Goal: Task Accomplishment & Management: Use online tool/utility

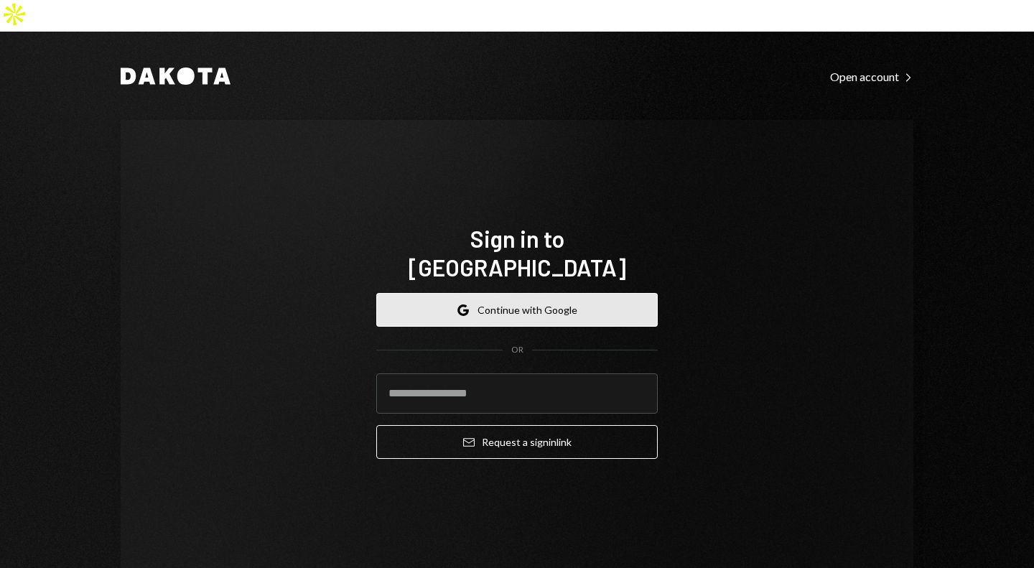
click at [493, 293] on button "Google Continue with Google" at bounding box center [517, 310] width 282 height 34
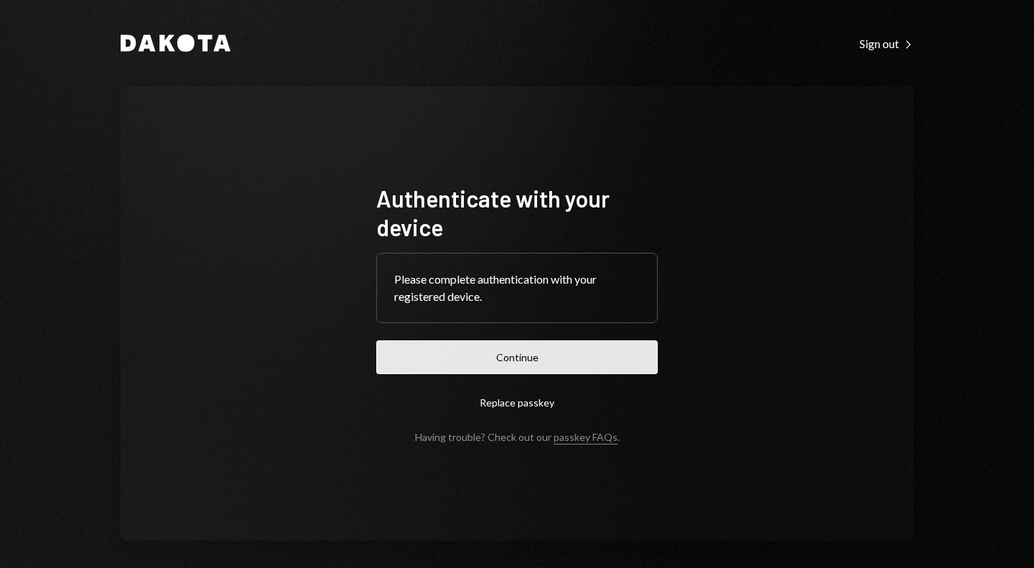
click at [532, 361] on button "Continue" at bounding box center [517, 358] width 282 height 34
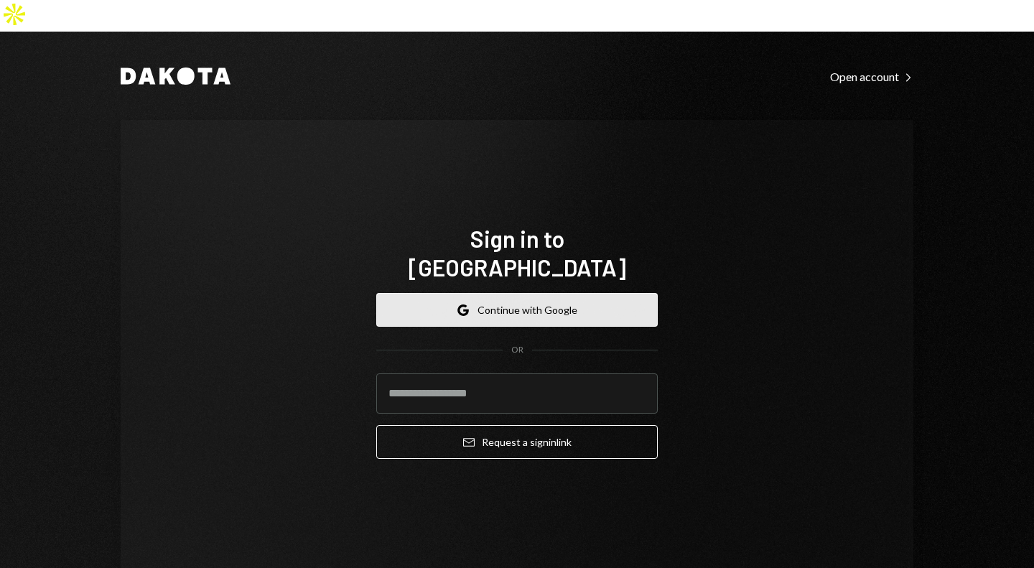
click at [550, 293] on button "Google Continue with Google" at bounding box center [517, 310] width 282 height 34
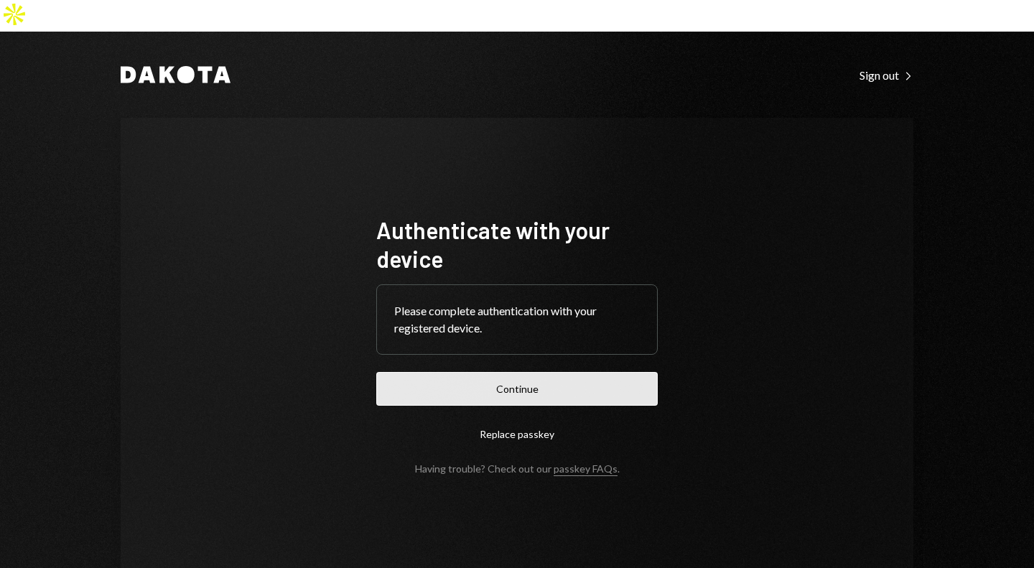
click at [527, 372] on button "Continue" at bounding box center [517, 389] width 282 height 34
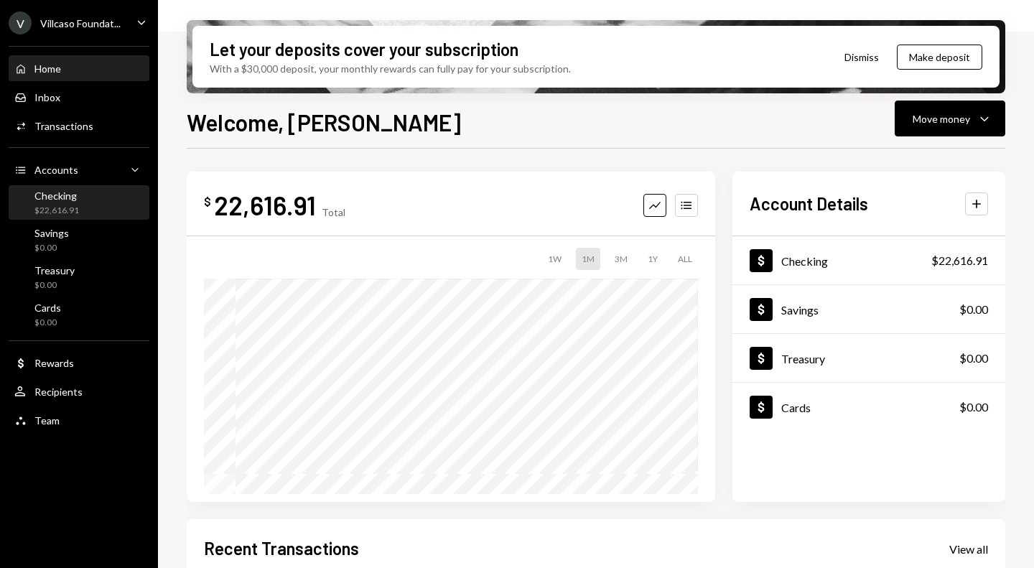
click at [72, 199] on div "Checking" at bounding box center [56, 196] width 45 height 12
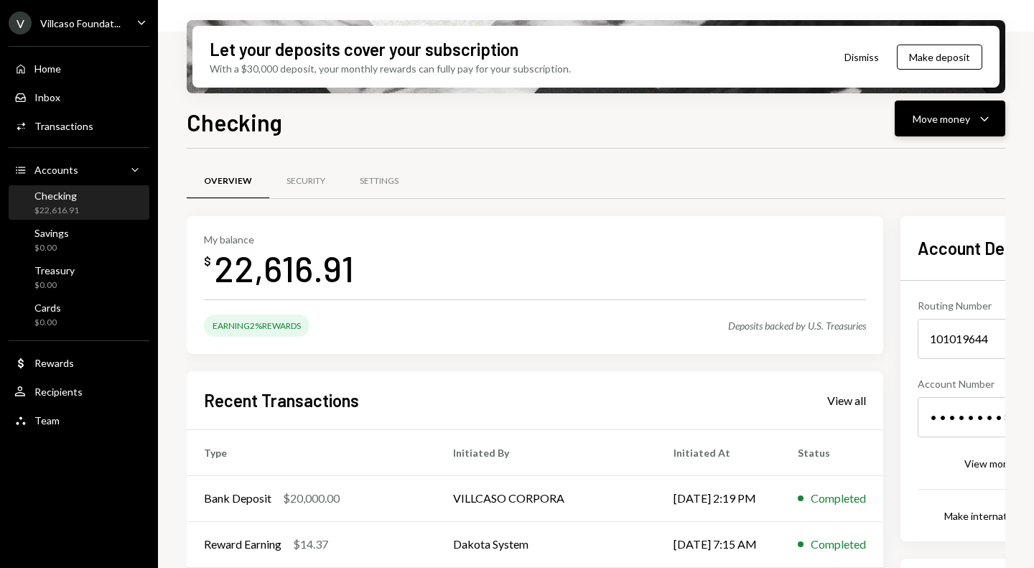
click at [973, 126] on div "Move money Caret Down" at bounding box center [950, 118] width 75 height 17
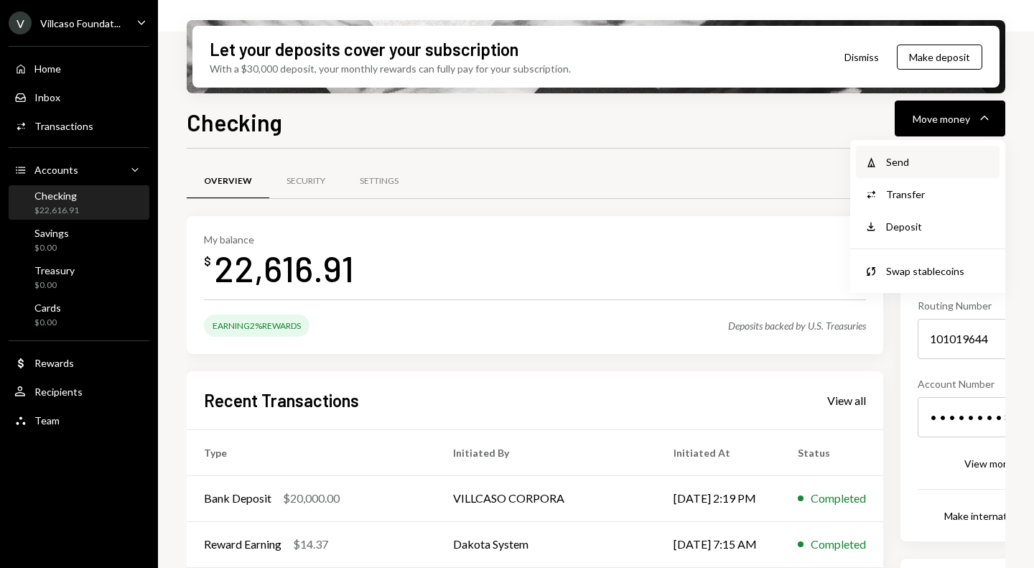
click at [906, 168] on div "Send" at bounding box center [938, 161] width 105 height 15
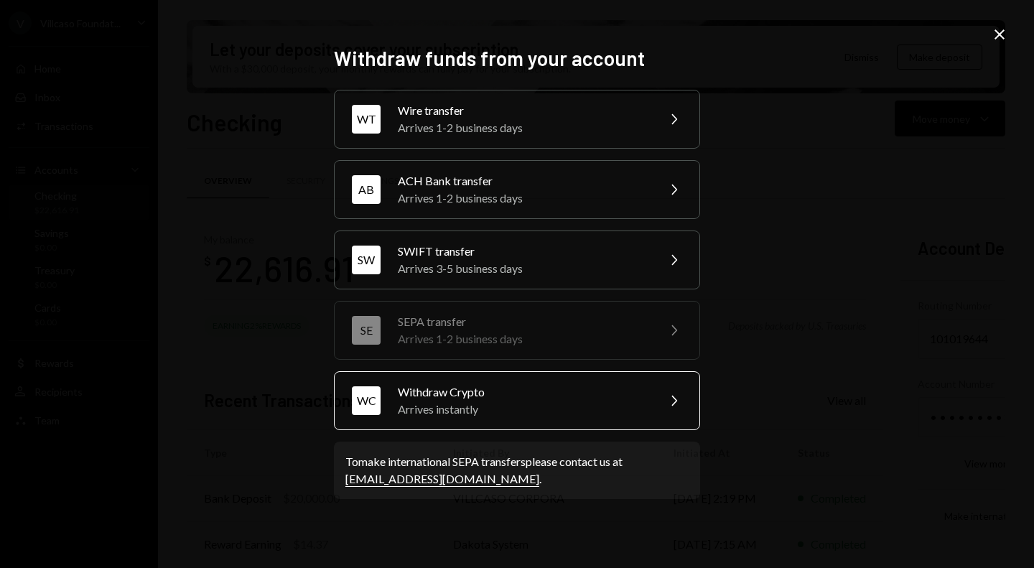
click at [555, 391] on div "Withdraw Crypto" at bounding box center [523, 392] width 250 height 17
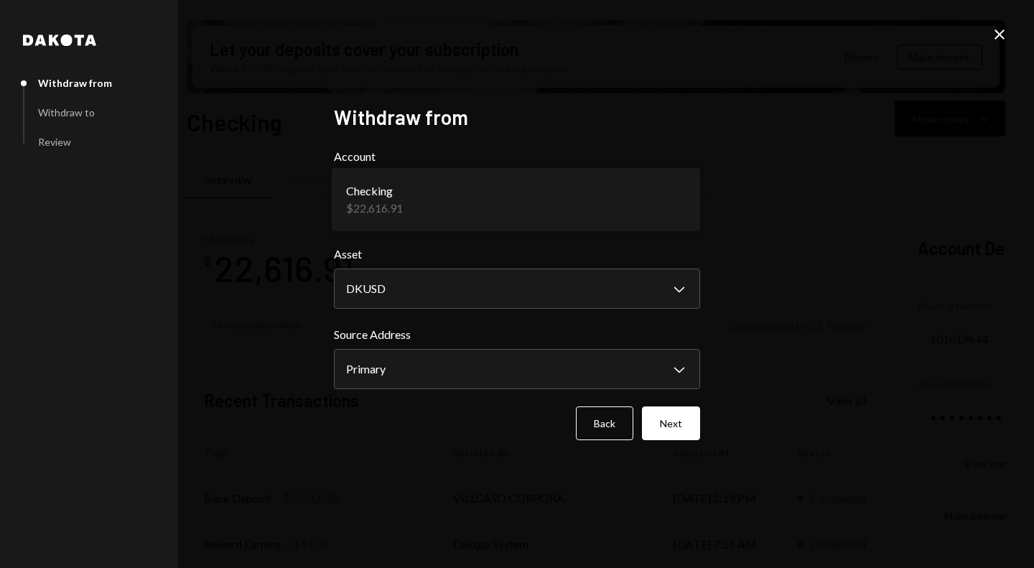
click at [457, 205] on body "V Villcaso Foundat... Caret Down Home Home Inbox Inbox Activities Transactions …" at bounding box center [517, 284] width 1034 height 568
click at [679, 426] on button "Next" at bounding box center [671, 424] width 58 height 34
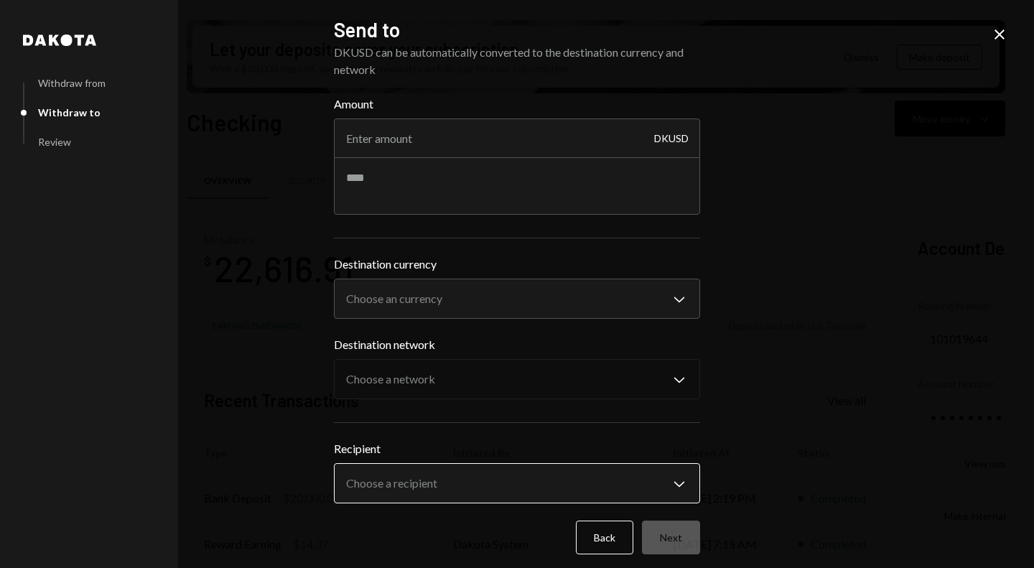
click at [506, 474] on body "V Villcaso Foundat... Caret Down Home Home Inbox Inbox Activities Transactions …" at bounding box center [517, 284] width 1034 height 568
click at [455, 481] on body "V Villcaso Foundat... Caret Down Home Home Inbox Inbox Activities Transactions …" at bounding box center [517, 284] width 1034 height 568
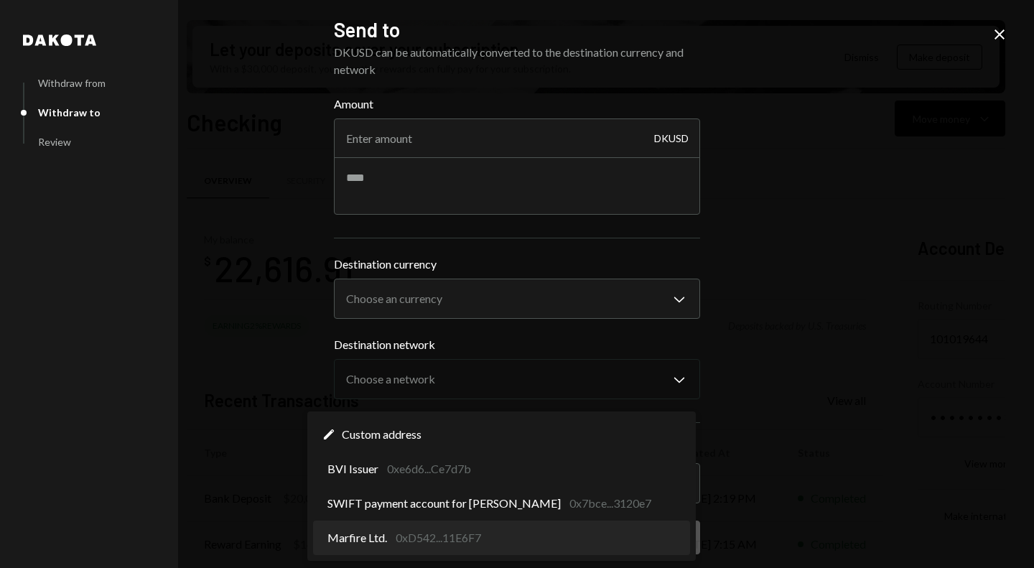
select select "**********"
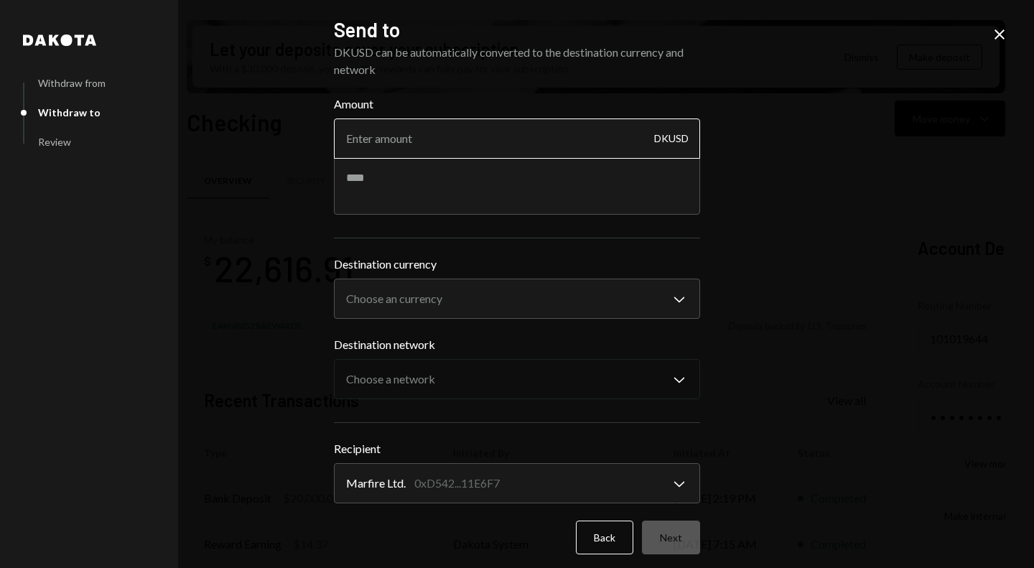
click at [479, 142] on input "Amount" at bounding box center [517, 139] width 366 height 40
type input "20"
click at [356, 195] on textarea at bounding box center [517, 185] width 366 height 57
paste textarea "**********"
type textarea "**********"
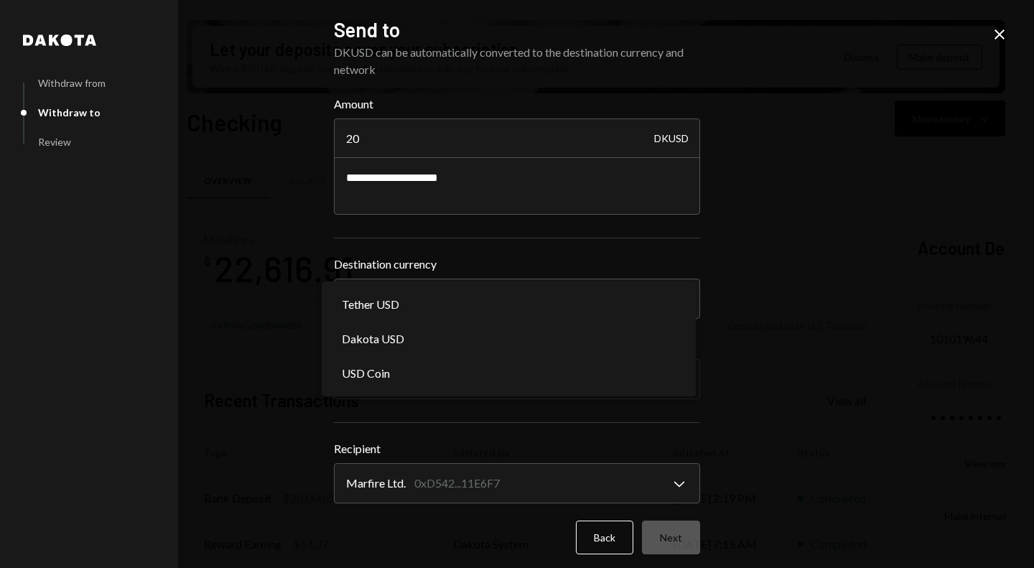
click at [444, 298] on body "V Villcaso Foundat... Caret Down Home Home Inbox Inbox Activities Transactions …" at bounding box center [517, 284] width 1034 height 568
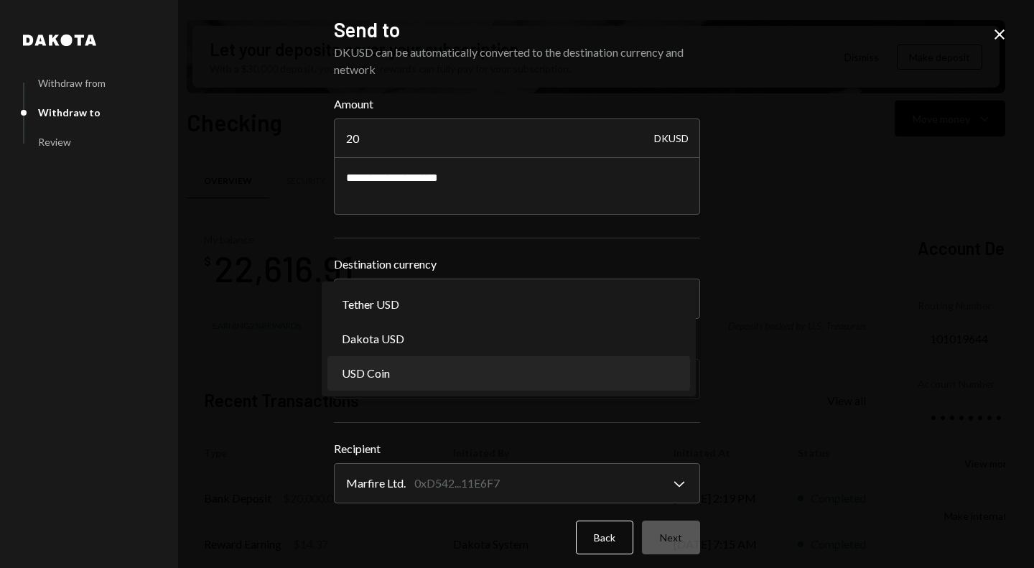
select select "****"
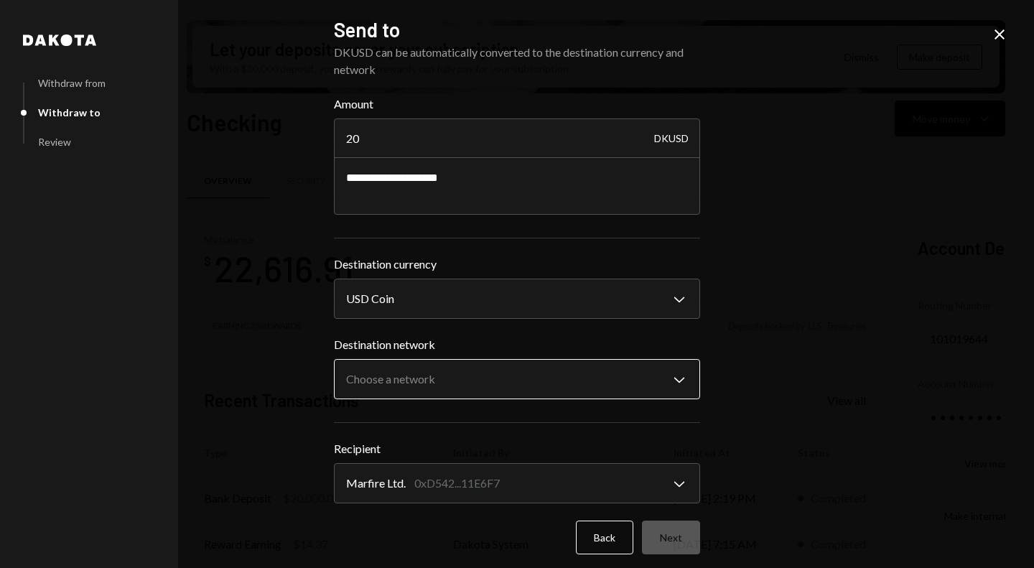
click at [511, 380] on body "V Villcaso Foundat... Caret Down Home Home Inbox Inbox Activities Transactions …" at bounding box center [517, 284] width 1034 height 568
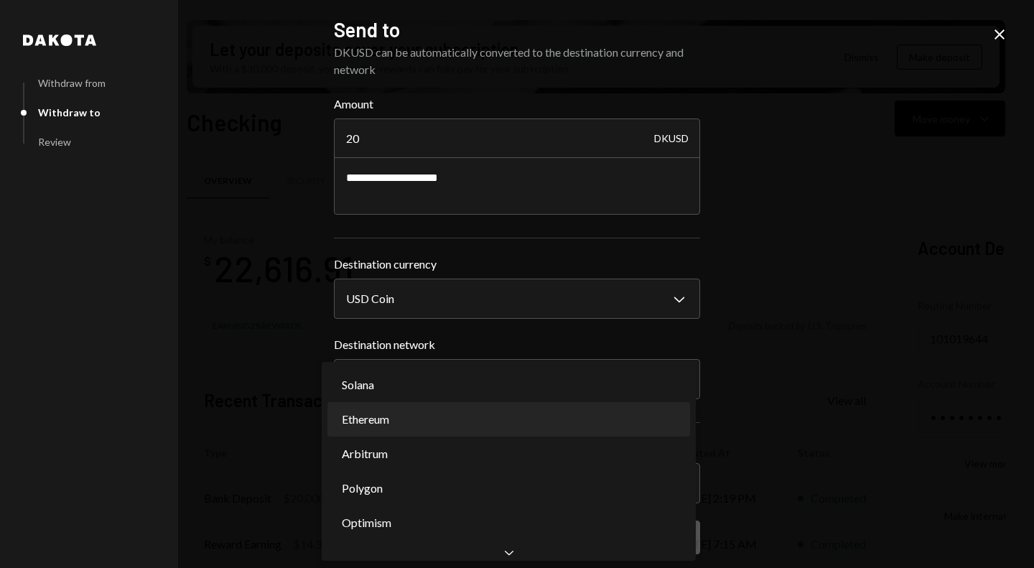
select select "**********"
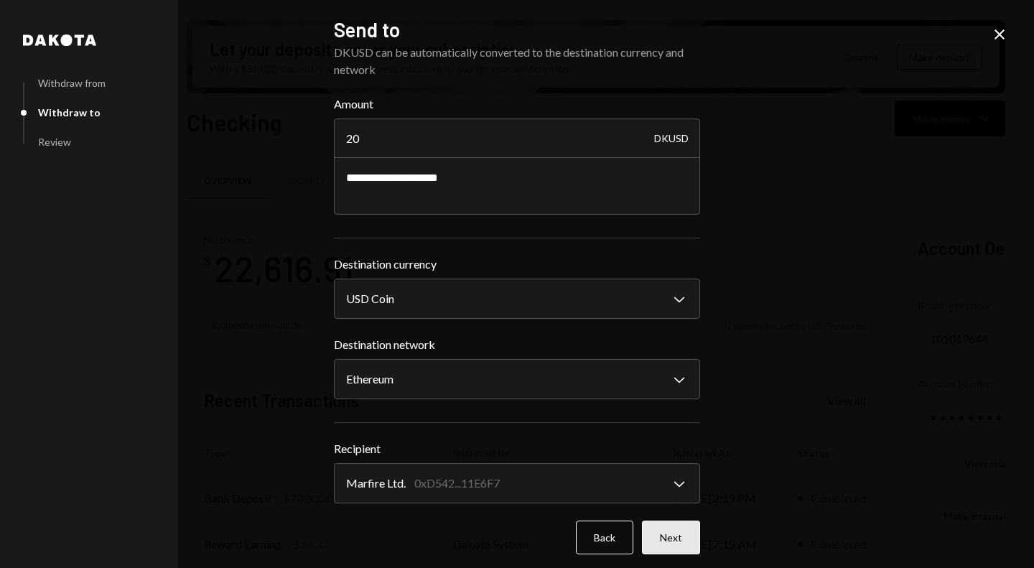
click at [687, 543] on button "Next" at bounding box center [671, 538] width 58 height 34
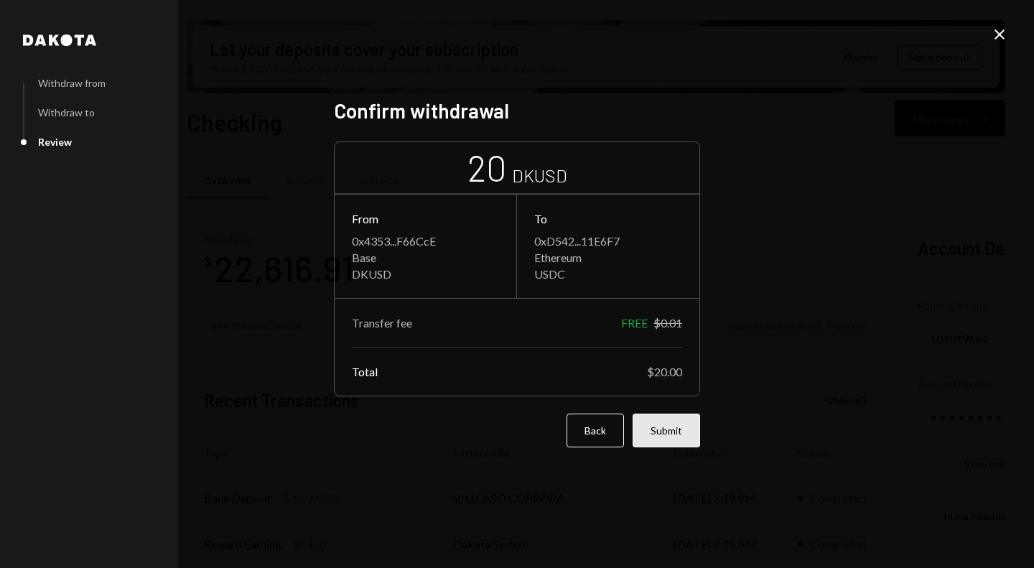
click at [675, 433] on button "Submit" at bounding box center [667, 431] width 68 height 34
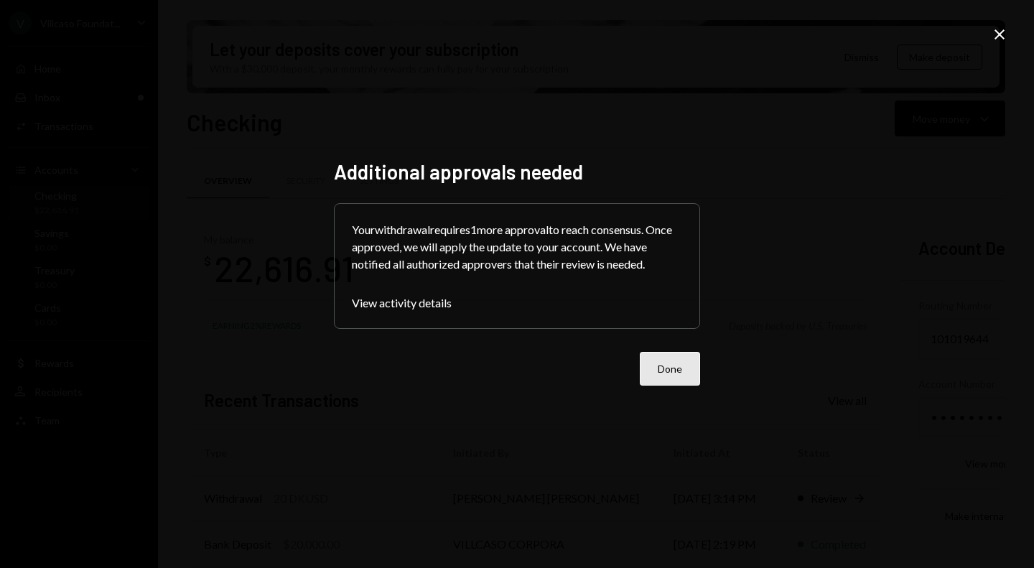
click at [682, 374] on button "Done" at bounding box center [670, 369] width 60 height 34
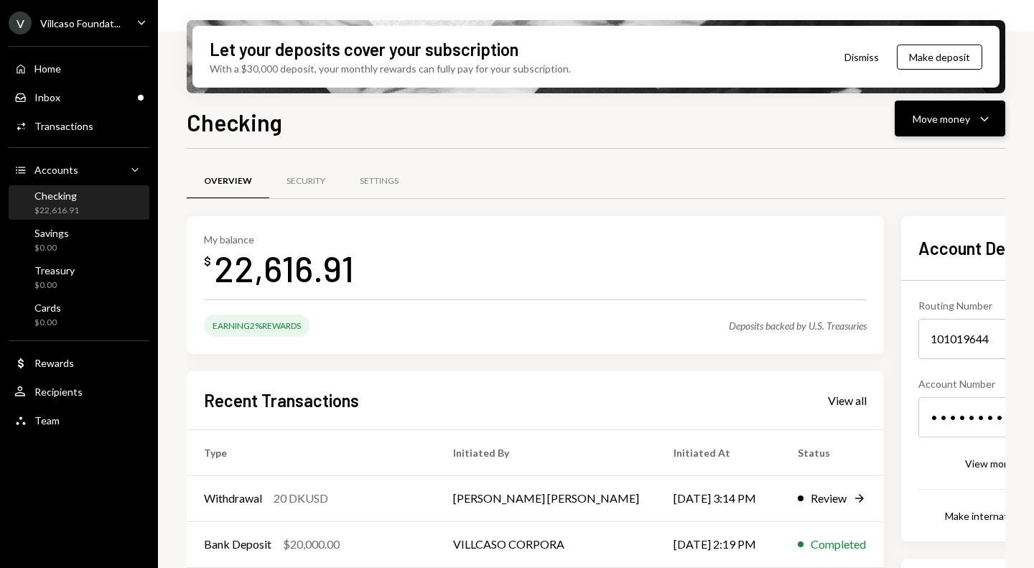
click at [942, 131] on button "Move money Caret Down" at bounding box center [950, 119] width 111 height 36
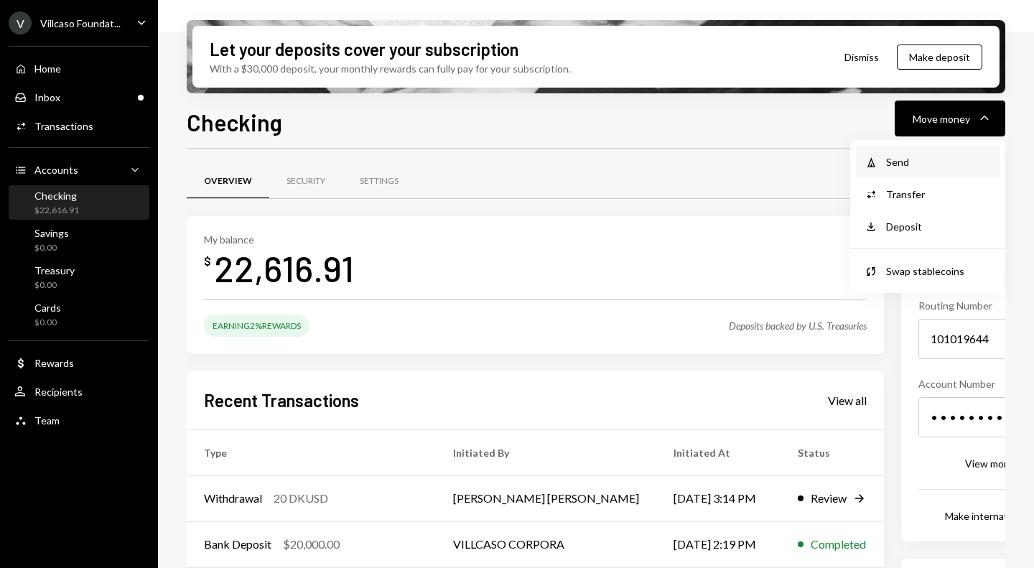
click at [906, 162] on div "Send" at bounding box center [938, 161] width 105 height 15
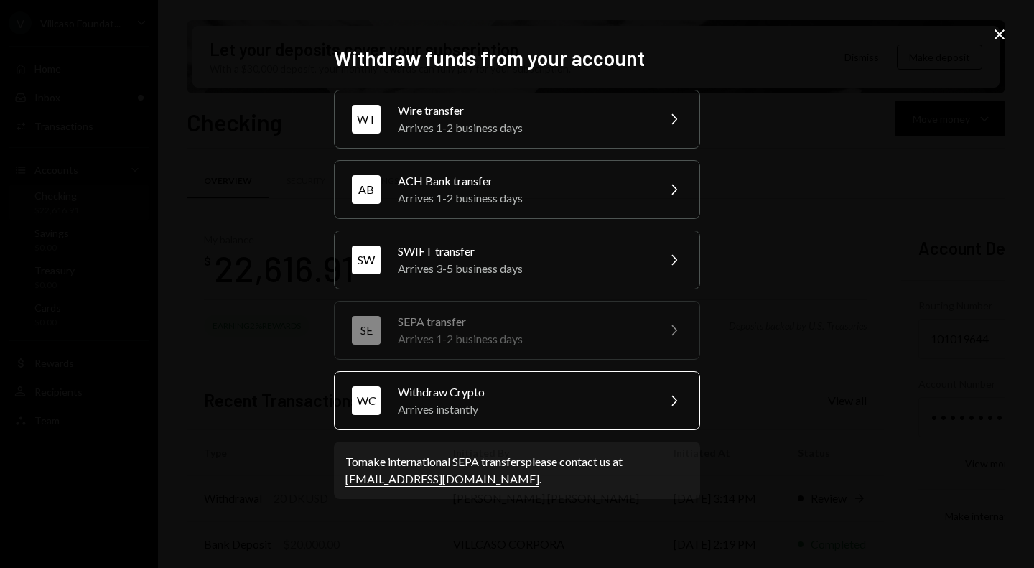
click at [513, 401] on div "Arrives instantly" at bounding box center [523, 409] width 250 height 17
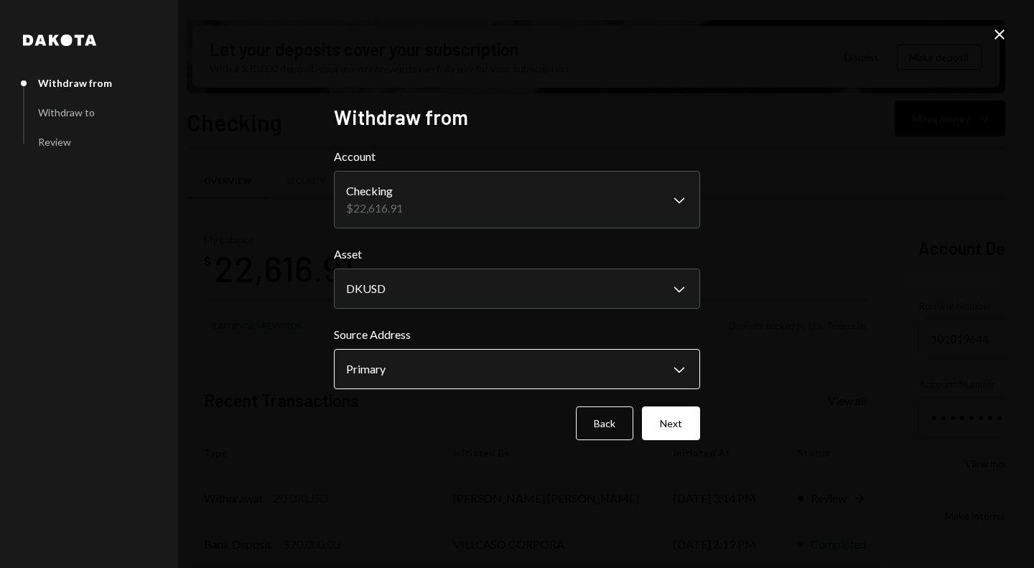
click at [438, 379] on body "V Villcaso Foundat... Caret Down Home Home Inbox Inbox Activities Transactions …" at bounding box center [517, 284] width 1034 height 568
click at [733, 360] on div "**********" at bounding box center [517, 284] width 1034 height 568
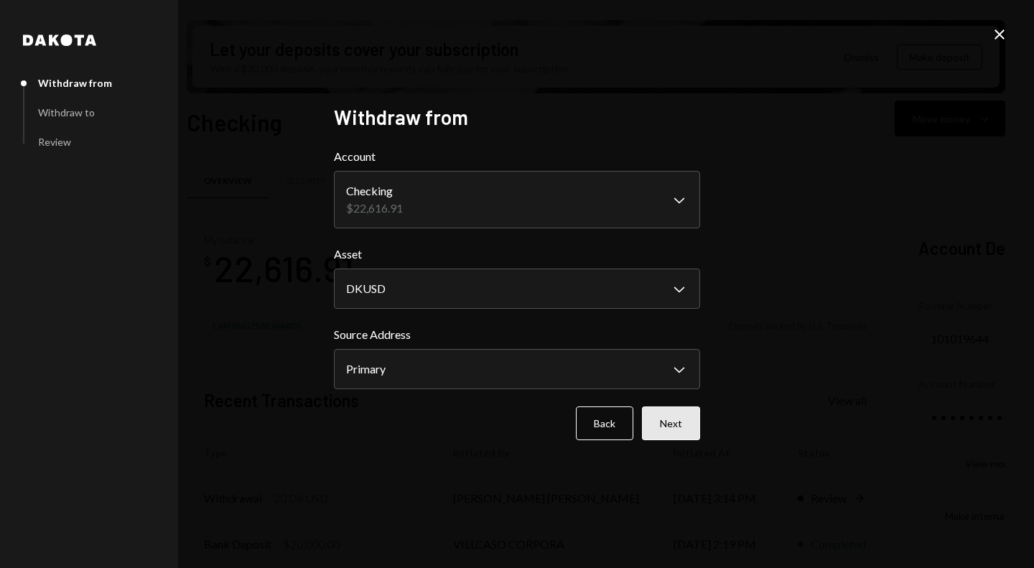
click at [680, 422] on button "Next" at bounding box center [671, 424] width 58 height 34
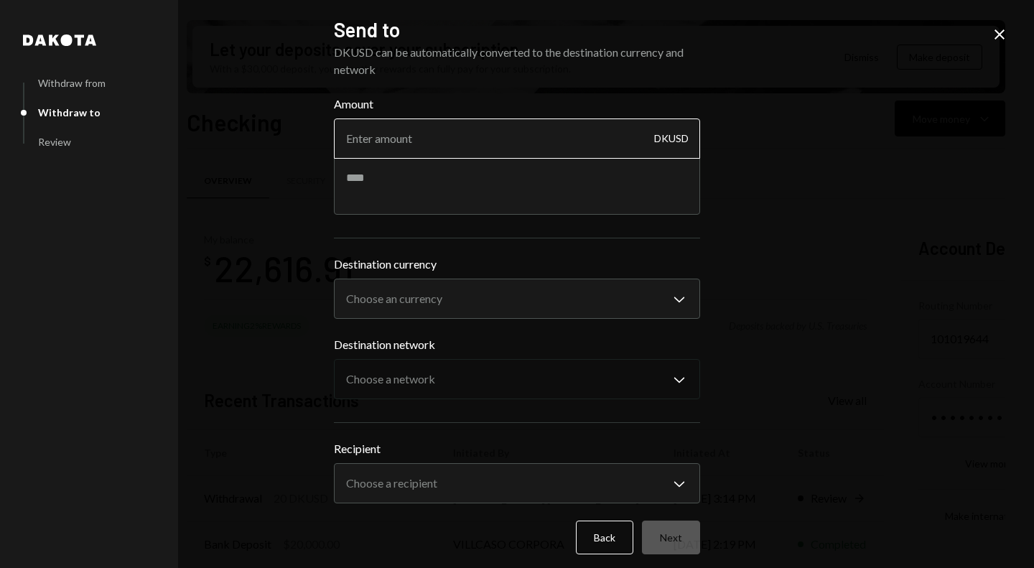
click at [453, 149] on input "Amount" at bounding box center [517, 139] width 366 height 40
type input "5000"
click at [593, 189] on textarea at bounding box center [517, 185] width 366 height 57
type textarea "**********"
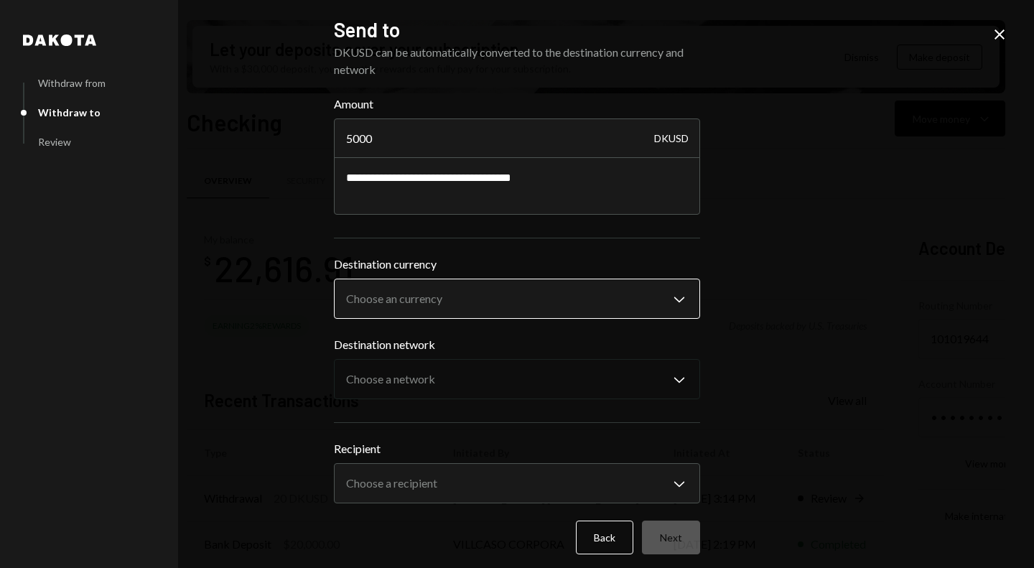
click at [536, 295] on body "V Villcaso Foundat... Caret Down Home Home Inbox Inbox Activities Transactions …" at bounding box center [517, 284] width 1034 height 568
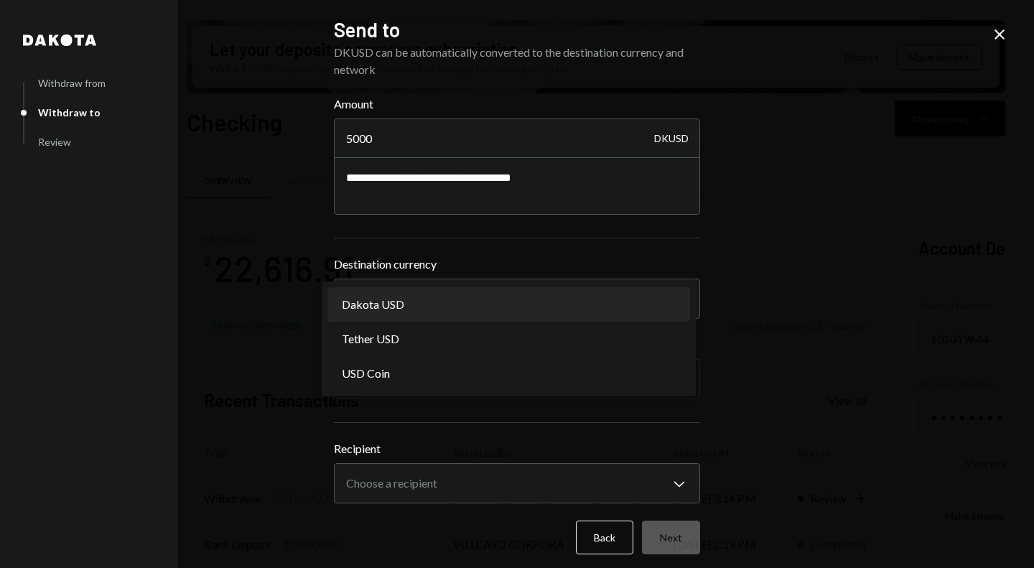
select select "*****"
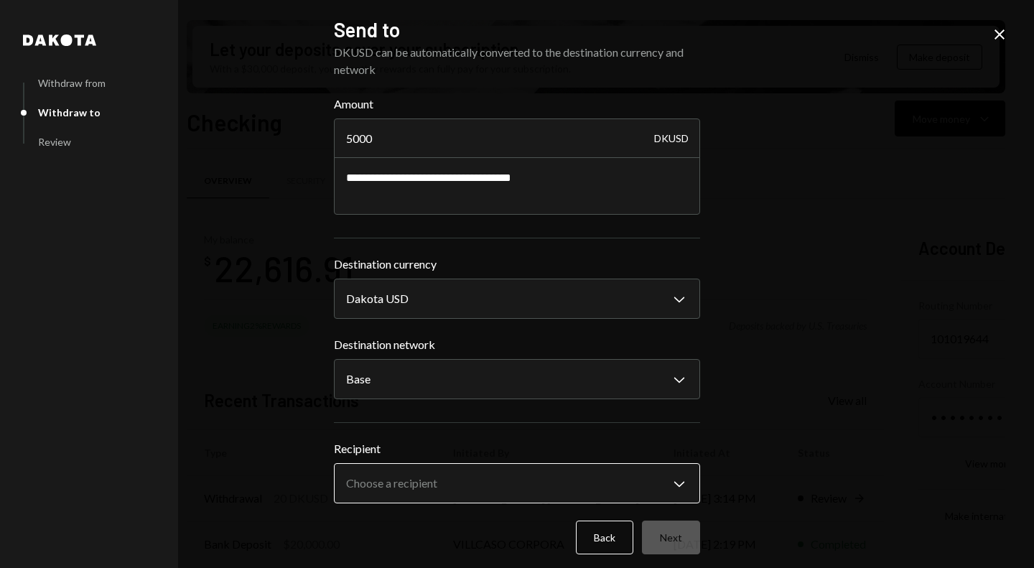
click at [421, 489] on body "V Villcaso Foundat... Caret Down Home Home Inbox Inbox Activities Transactions …" at bounding box center [517, 284] width 1034 height 568
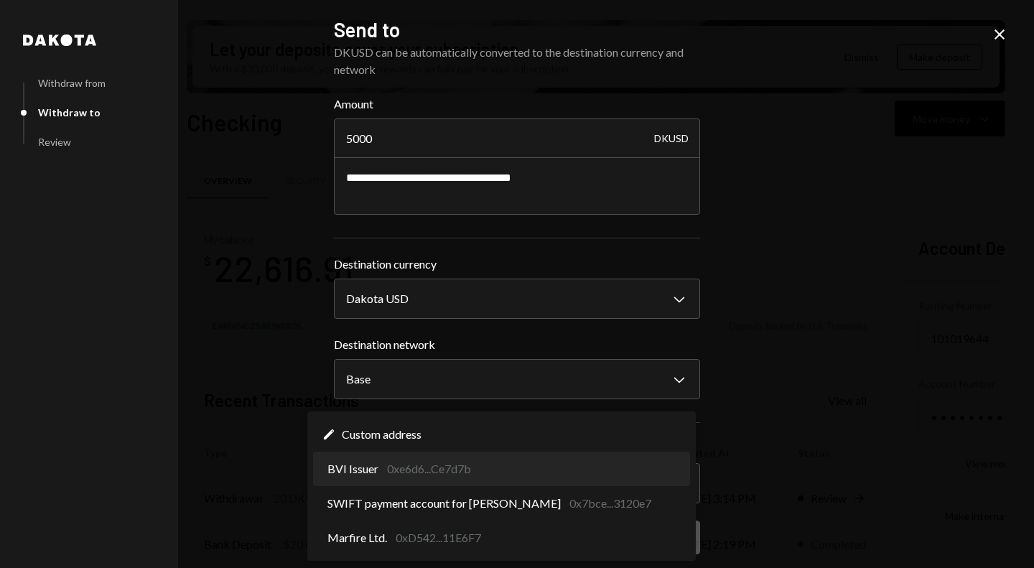
select select "**********"
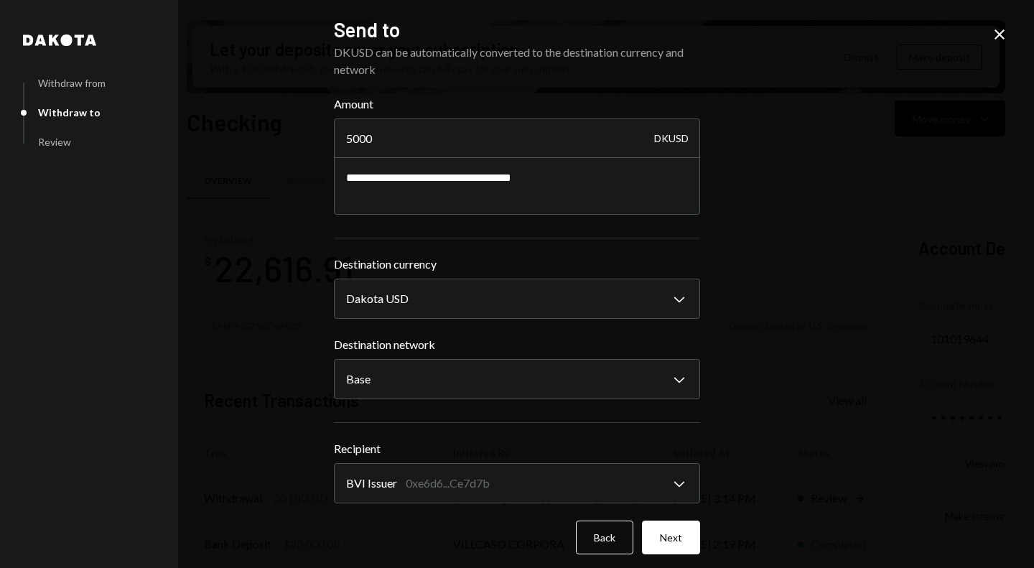
scroll to position [9, 0]
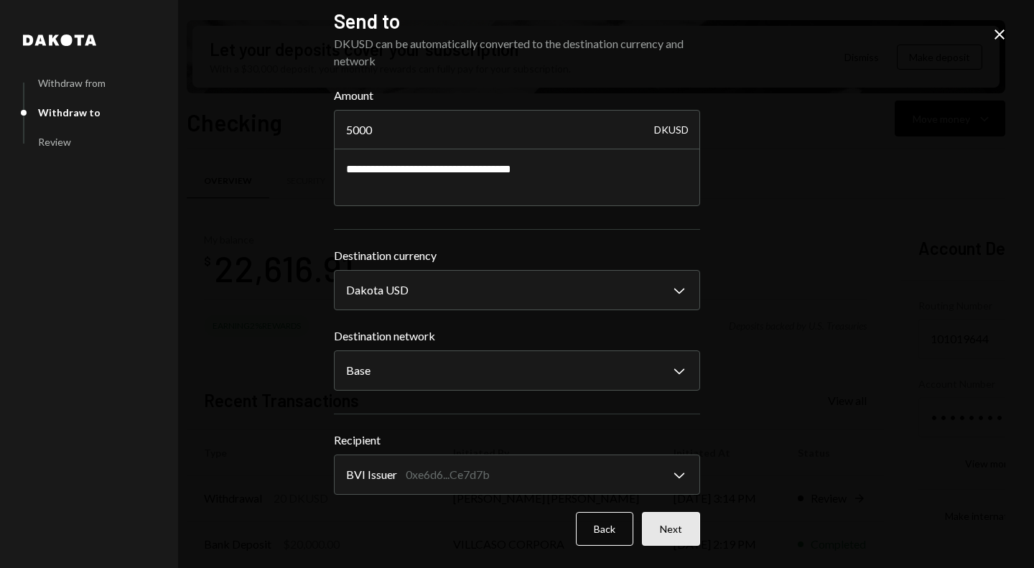
click at [662, 528] on button "Next" at bounding box center [671, 529] width 58 height 34
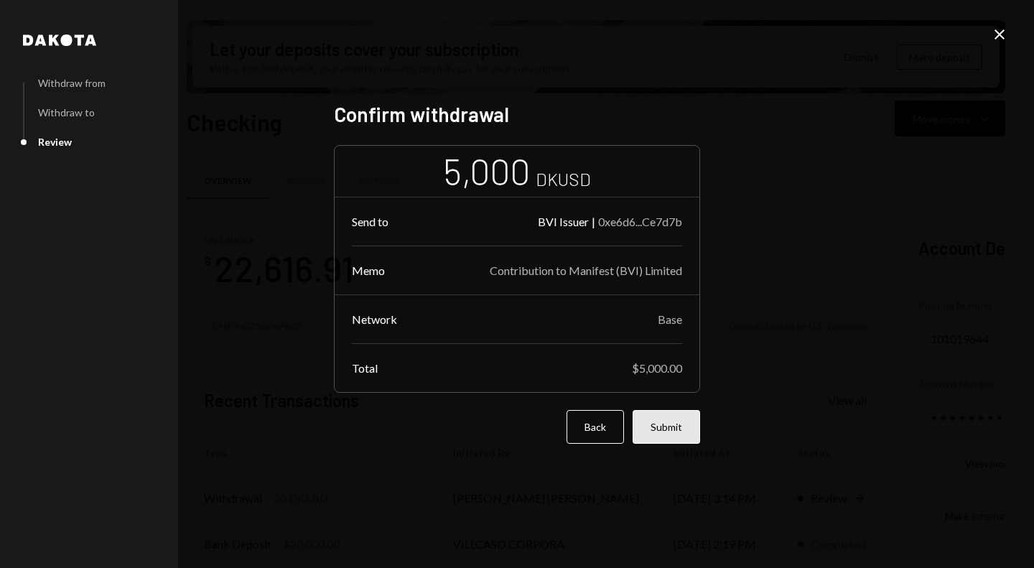
click at [682, 433] on button "Submit" at bounding box center [667, 427] width 68 height 34
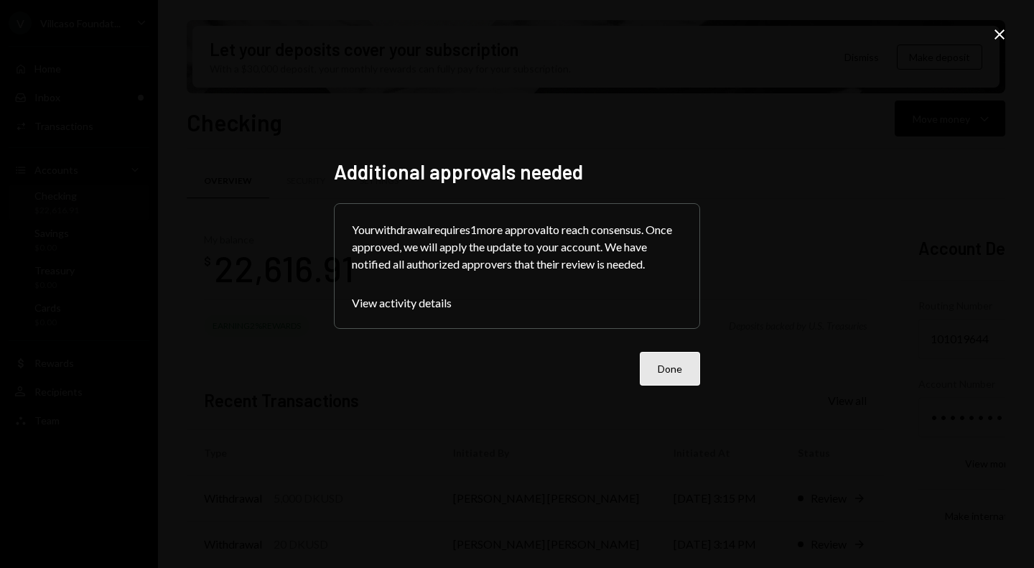
click at [660, 371] on button "Done" at bounding box center [670, 369] width 60 height 34
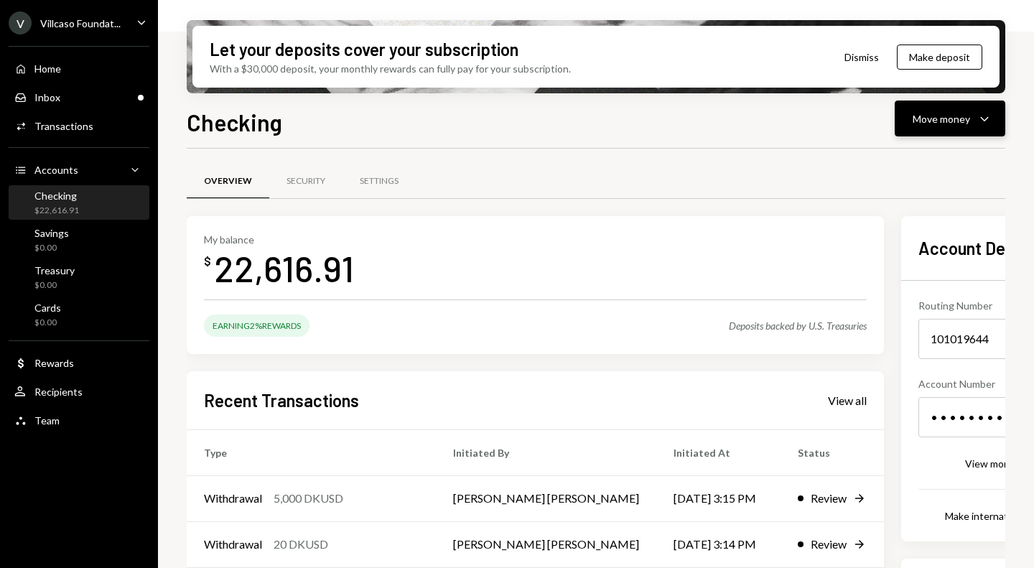
click at [953, 122] on div "Move money" at bounding box center [941, 118] width 57 height 15
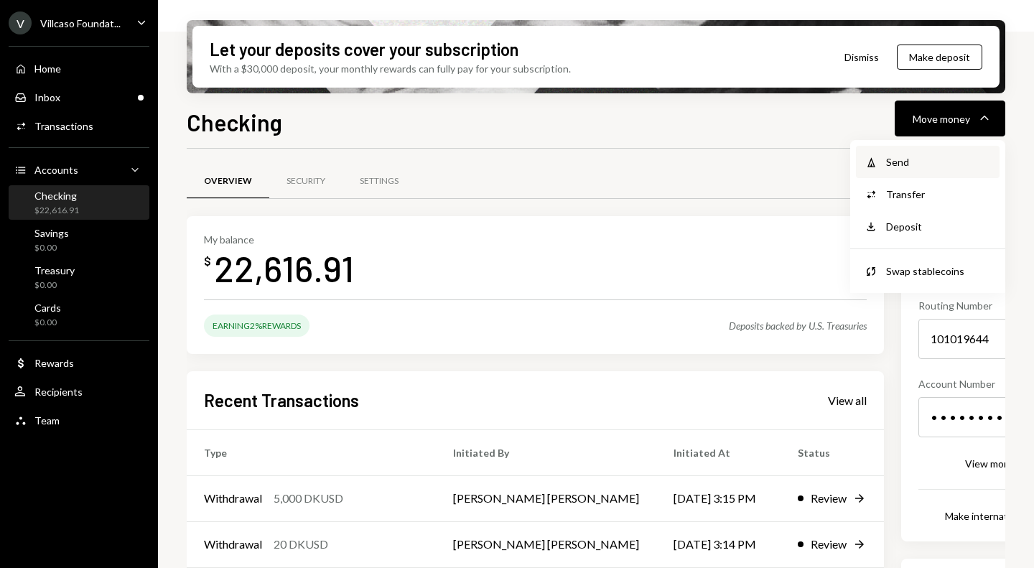
click at [912, 157] on div "Send" at bounding box center [938, 161] width 105 height 15
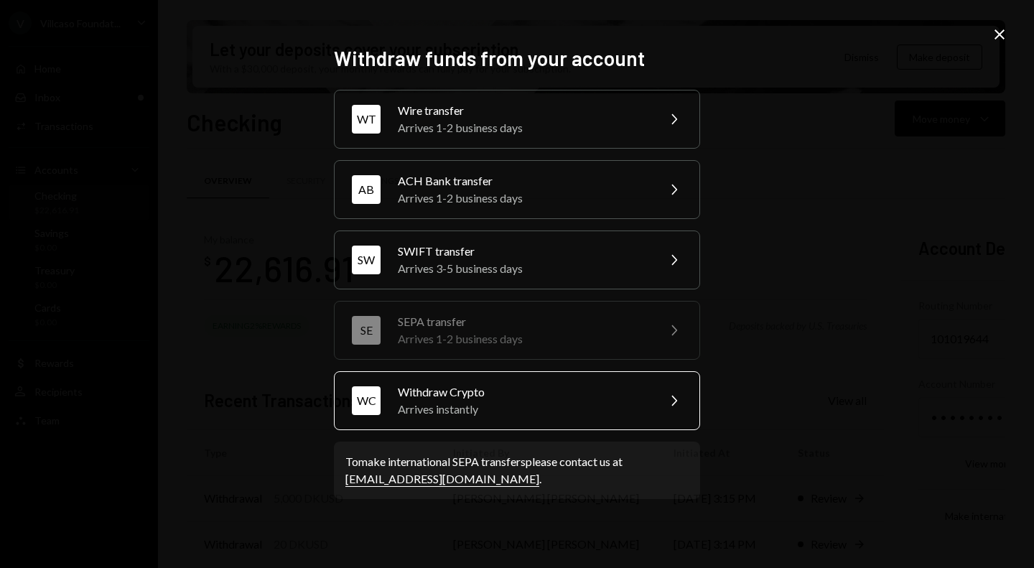
click at [545, 402] on div "Arrives instantly" at bounding box center [523, 409] width 250 height 17
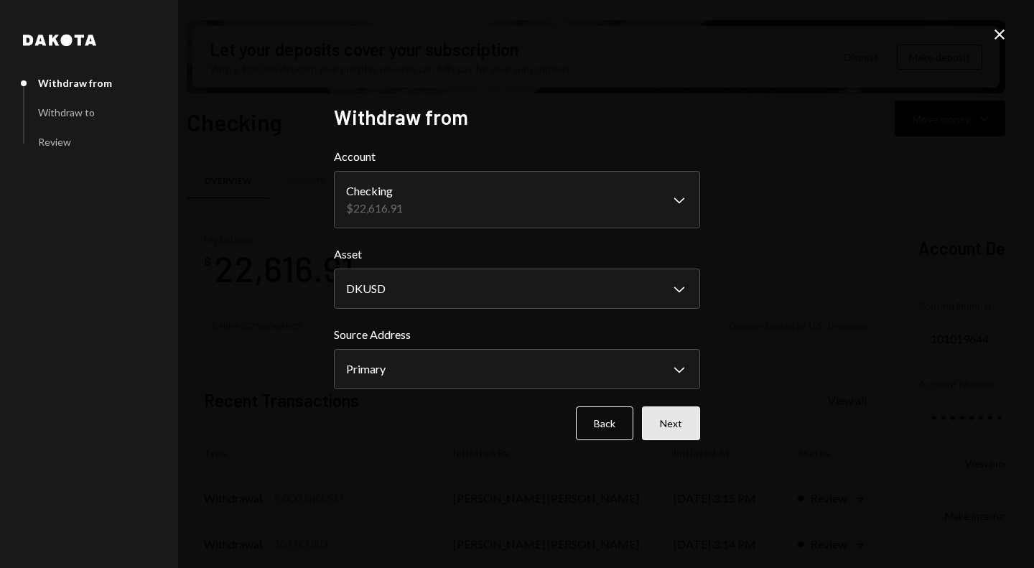
click at [657, 417] on button "Next" at bounding box center [671, 424] width 58 height 34
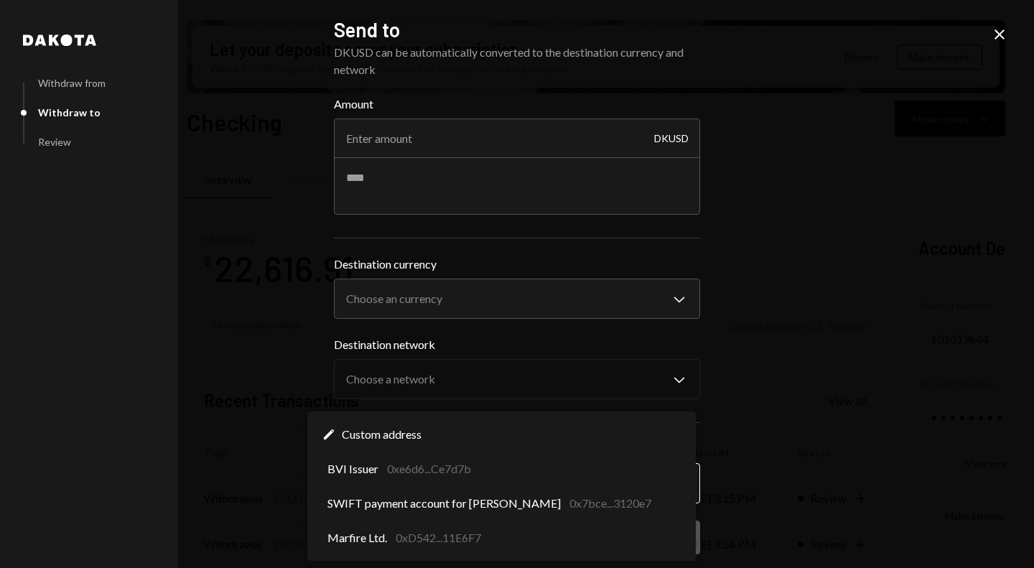
click at [540, 476] on body "V Villcaso Foundat... Caret Down Home Home Inbox Inbox Activities Transactions …" at bounding box center [517, 284] width 1034 height 568
click at [296, 340] on div "**********" at bounding box center [517, 284] width 1034 height 568
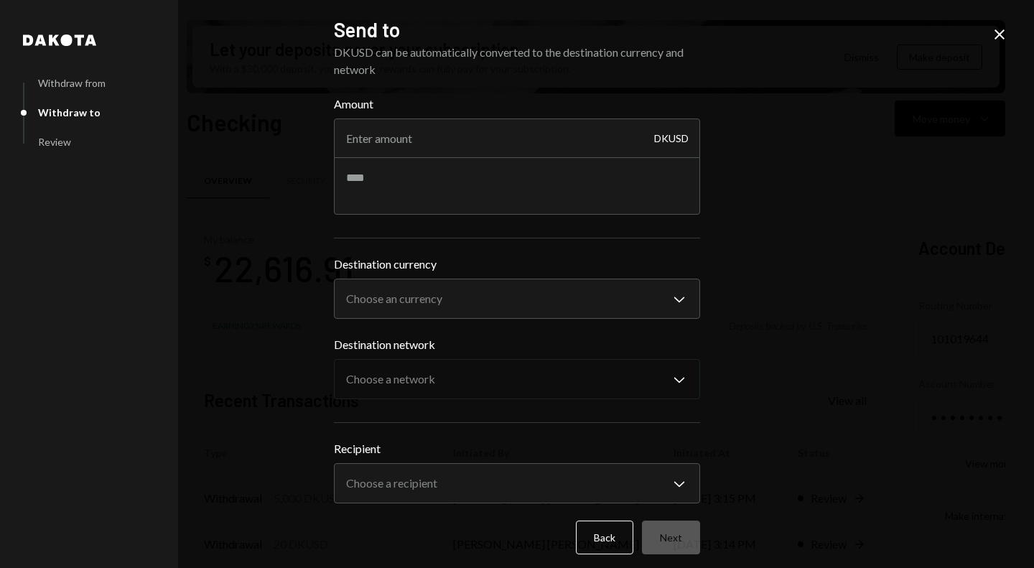
click at [1000, 38] on icon "Close" at bounding box center [999, 34] width 17 height 17
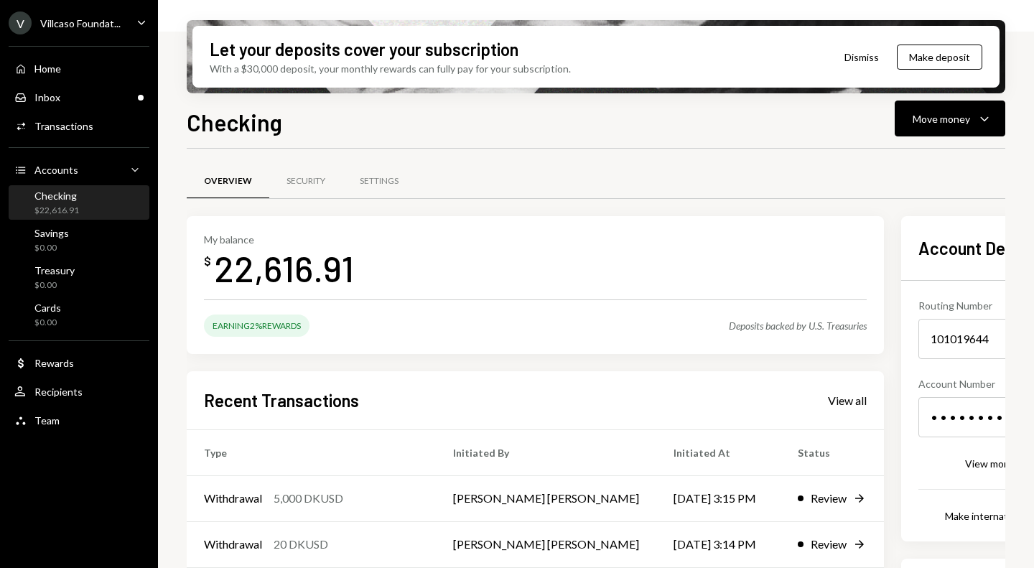
click at [106, 29] on div "V Villcaso Foundat..." at bounding box center [65, 22] width 112 height 23
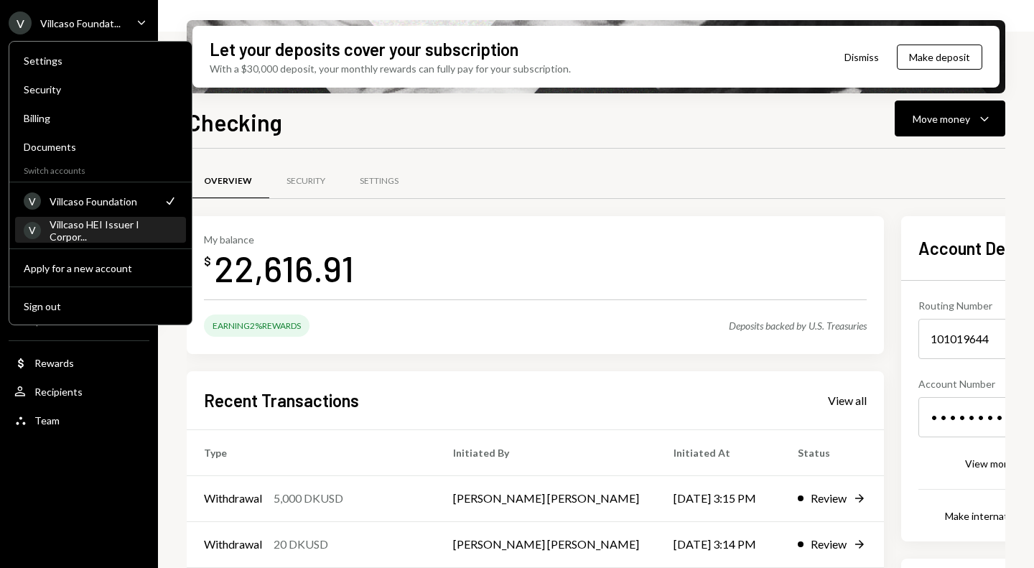
click at [94, 231] on div "Villcaso HEI Issuer I Corpor..." at bounding box center [114, 230] width 128 height 24
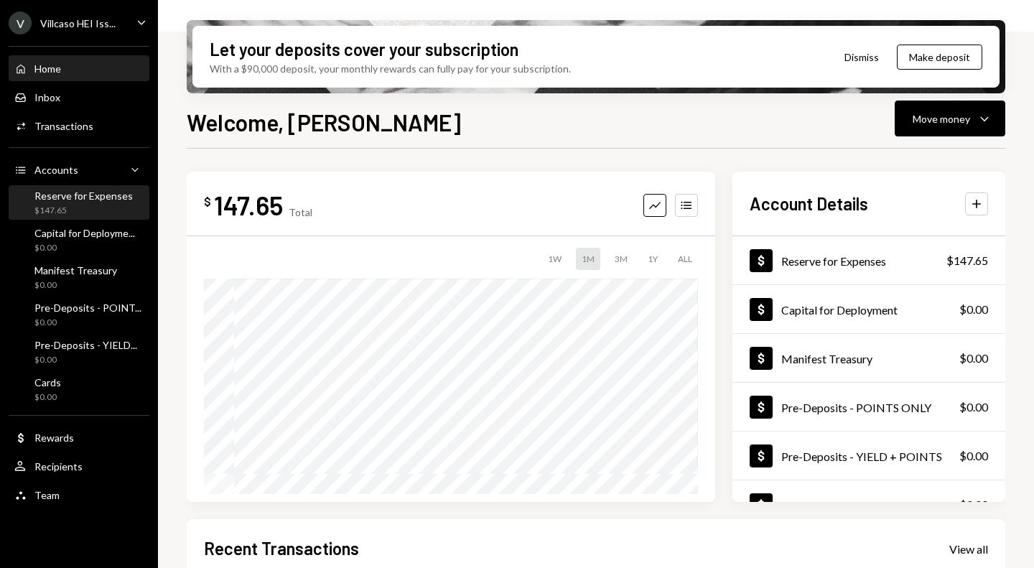
click at [114, 205] on div "$147.65" at bounding box center [83, 211] width 98 height 12
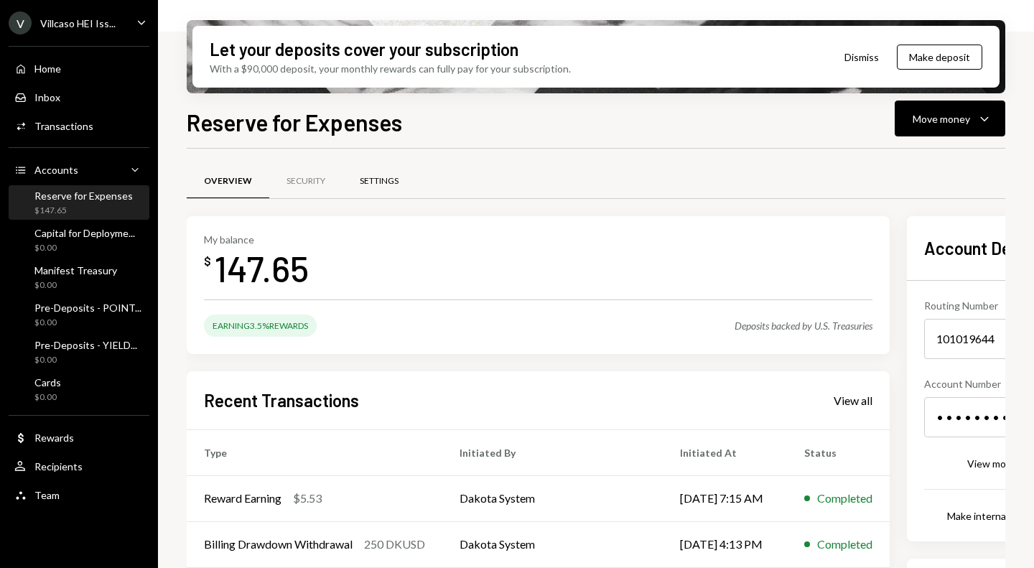
click at [377, 180] on div "Settings" at bounding box center [379, 181] width 39 height 12
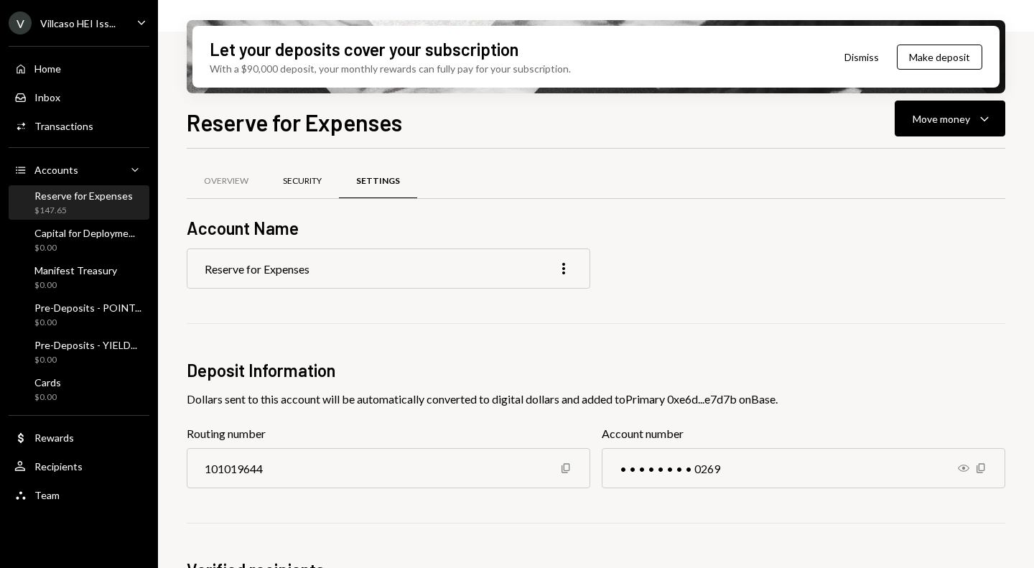
click at [310, 188] on div "Security" at bounding box center [302, 182] width 73 height 34
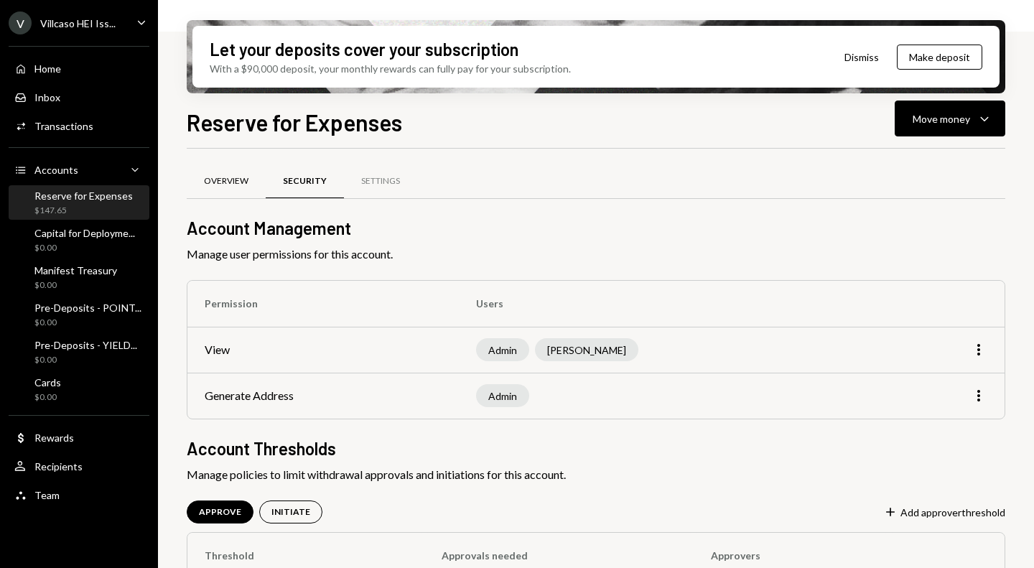
click at [232, 182] on div "Overview" at bounding box center [226, 181] width 45 height 12
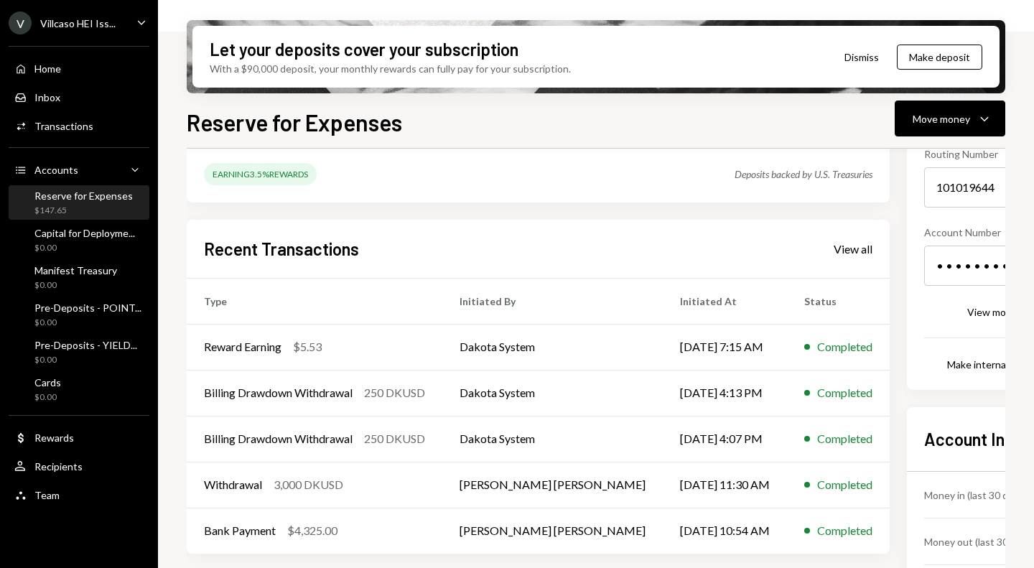
scroll to position [213, 0]
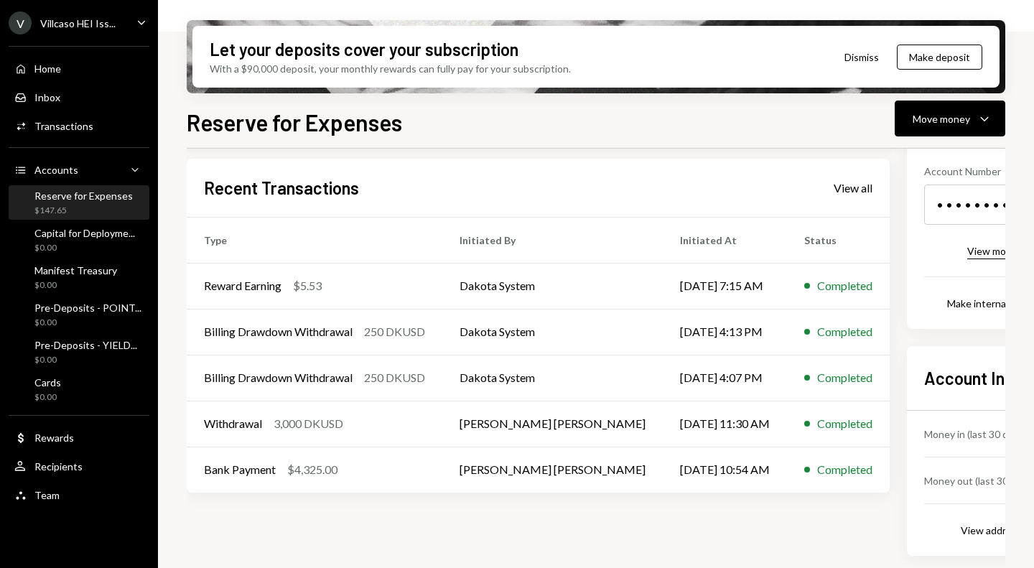
click at [968, 254] on div "View more details" at bounding box center [1008, 251] width 80 height 12
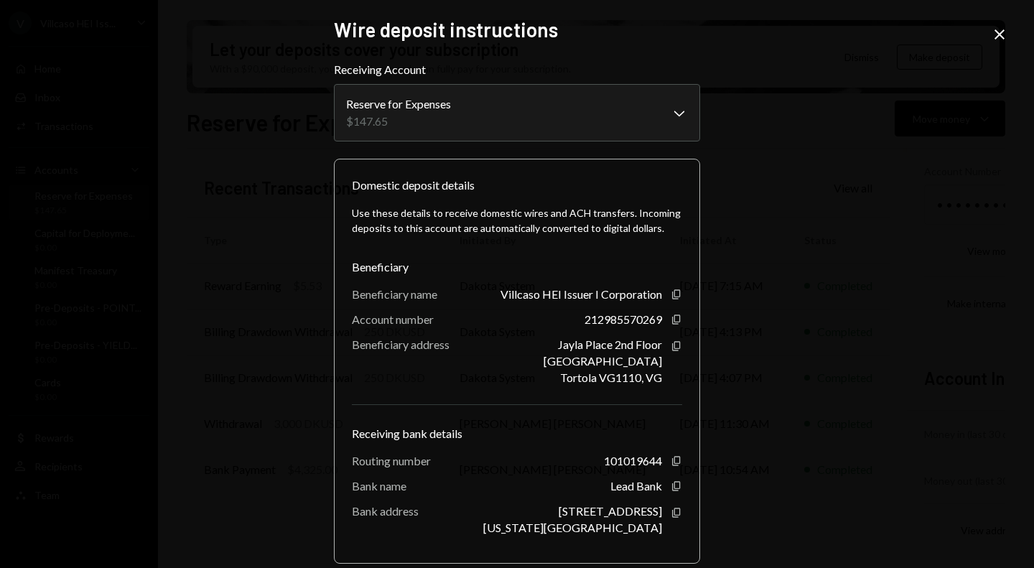
scroll to position [73, 0]
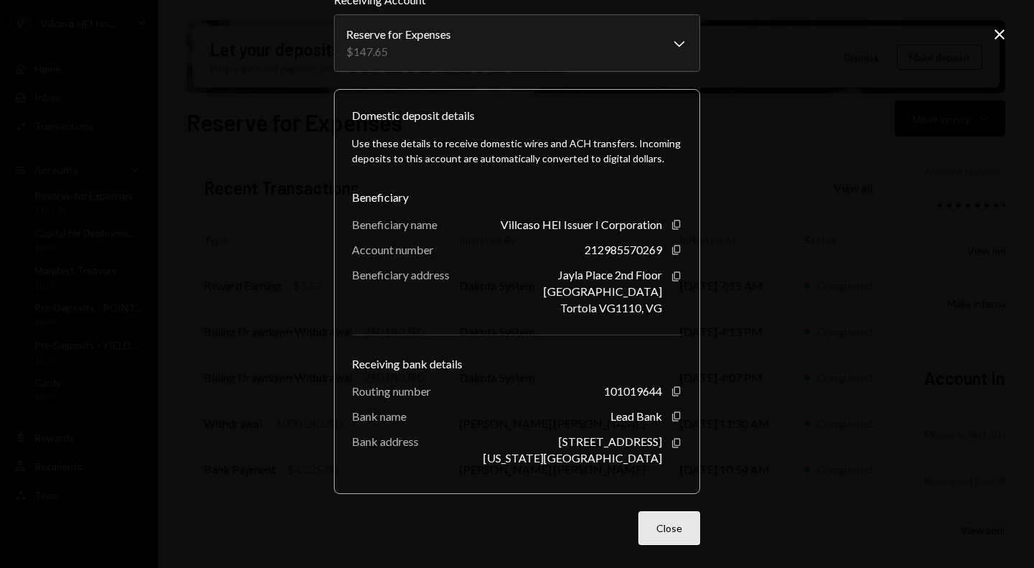
click at [667, 524] on button "Close" at bounding box center [670, 528] width 62 height 34
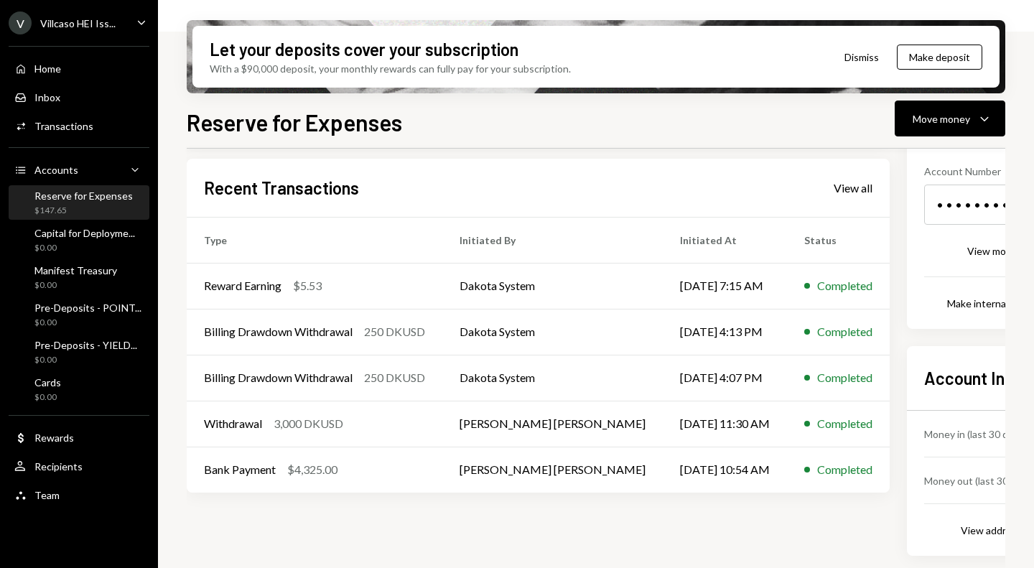
scroll to position [213, 51]
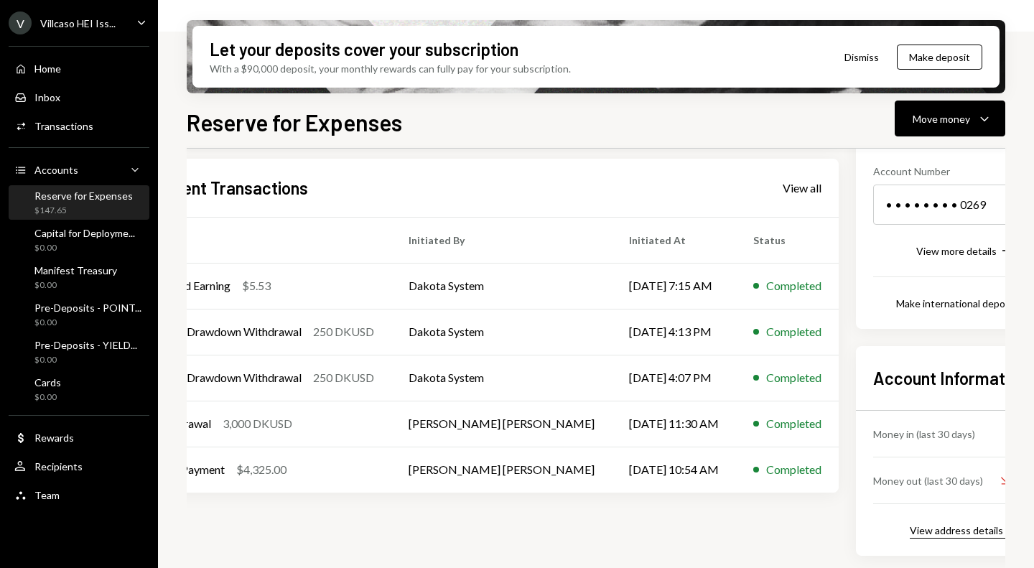
click at [915, 533] on div "View address details" at bounding box center [956, 530] width 93 height 12
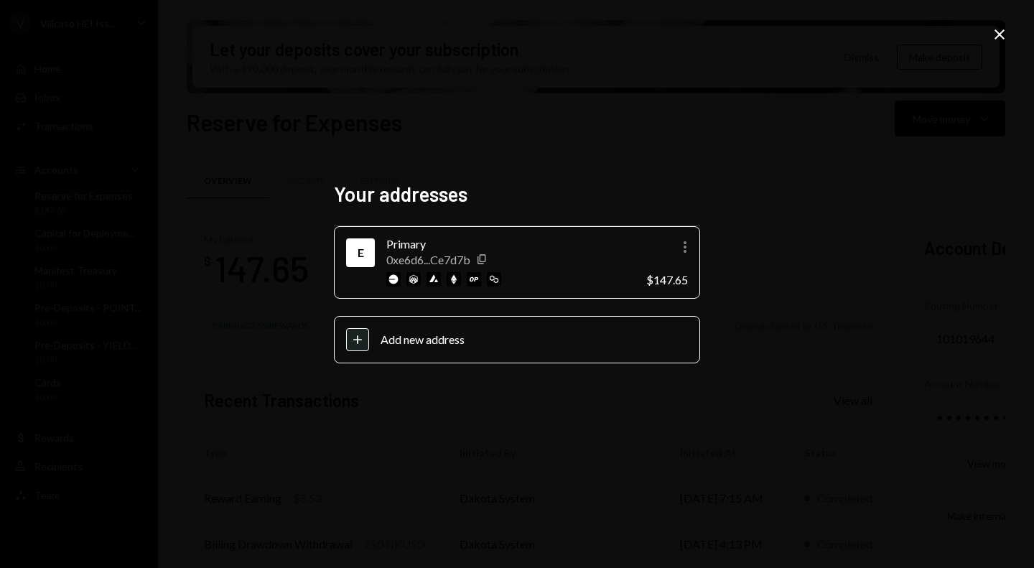
scroll to position [213, 51]
click at [998, 27] on icon "Close" at bounding box center [999, 34] width 17 height 17
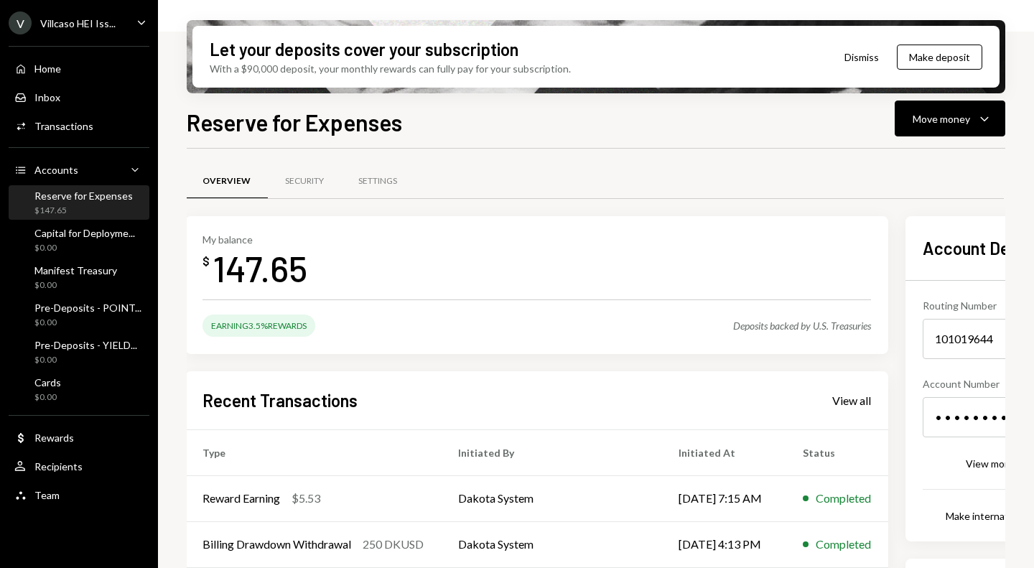
scroll to position [0, 1]
